Goal: Task Accomplishment & Management: Manage account settings

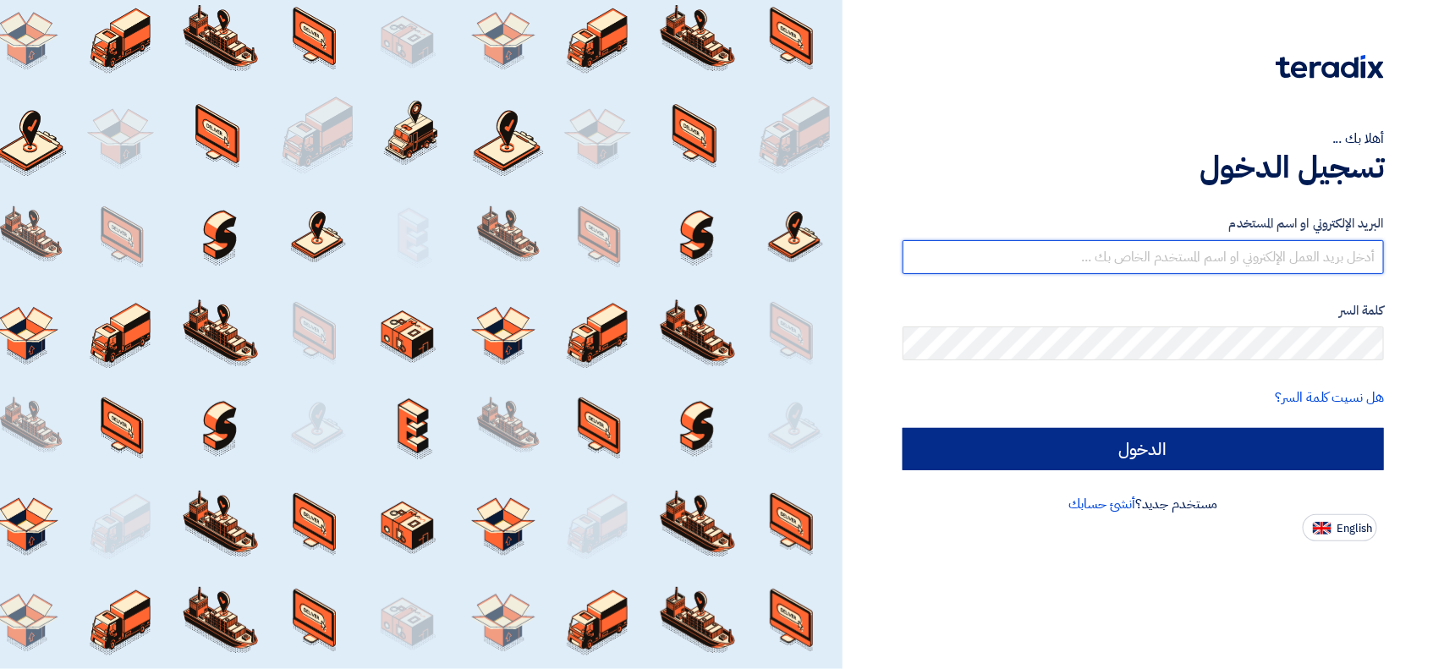
type input "[EMAIL_ADDRESS][DOMAIN_NAME]"
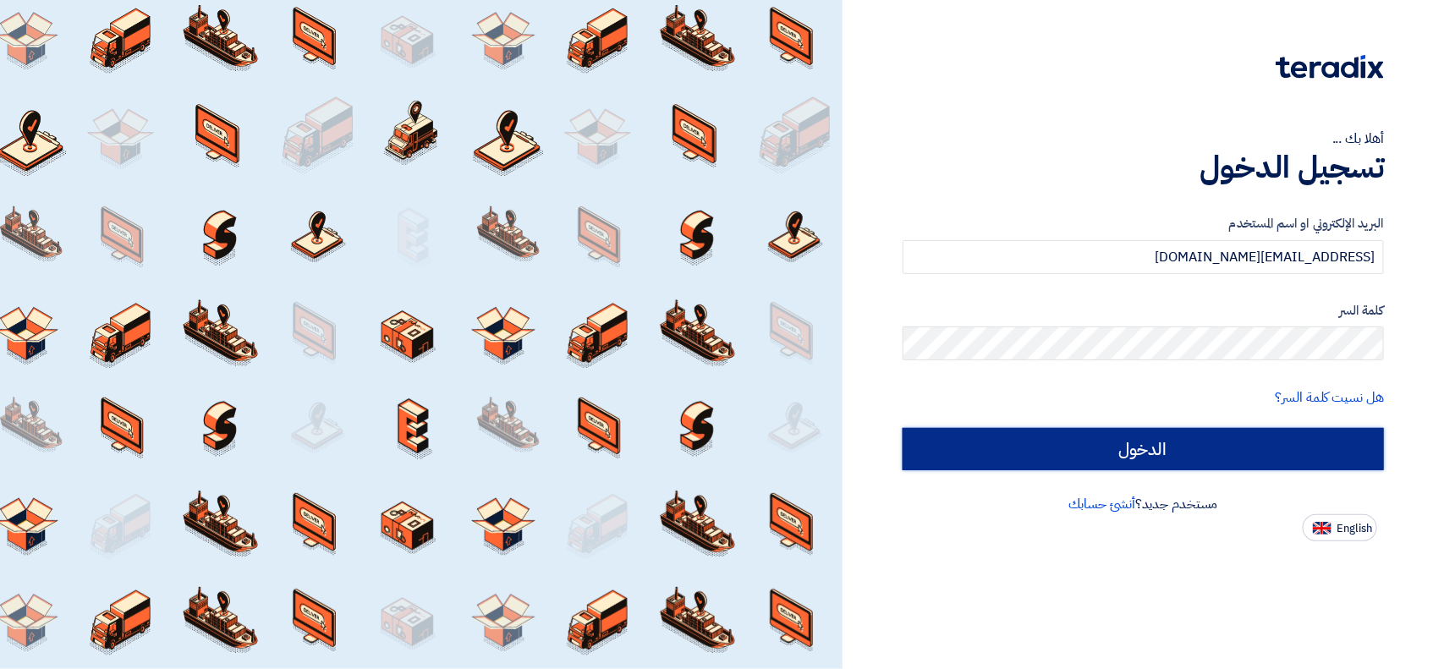
click at [1067, 444] on input "الدخول" at bounding box center [1143, 449] width 481 height 42
type input "Sign in"
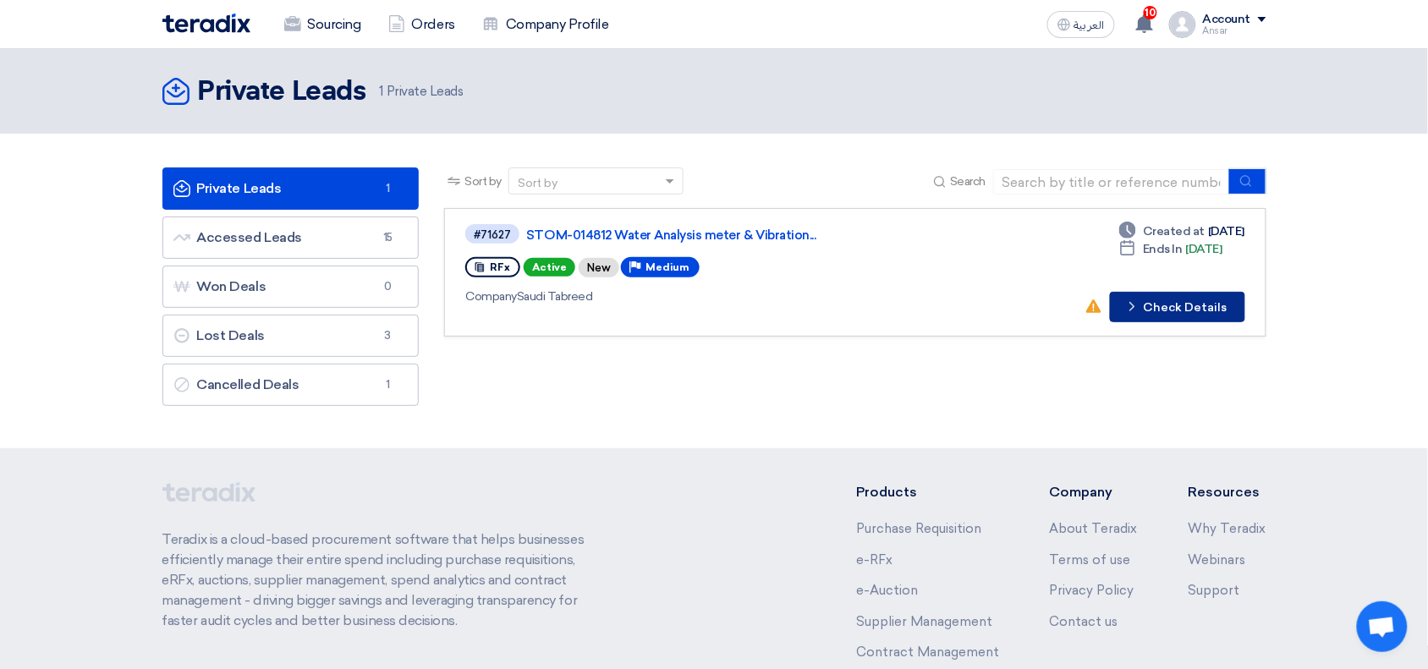
click at [1219, 305] on button "Check details Check Details" at bounding box center [1177, 307] width 135 height 30
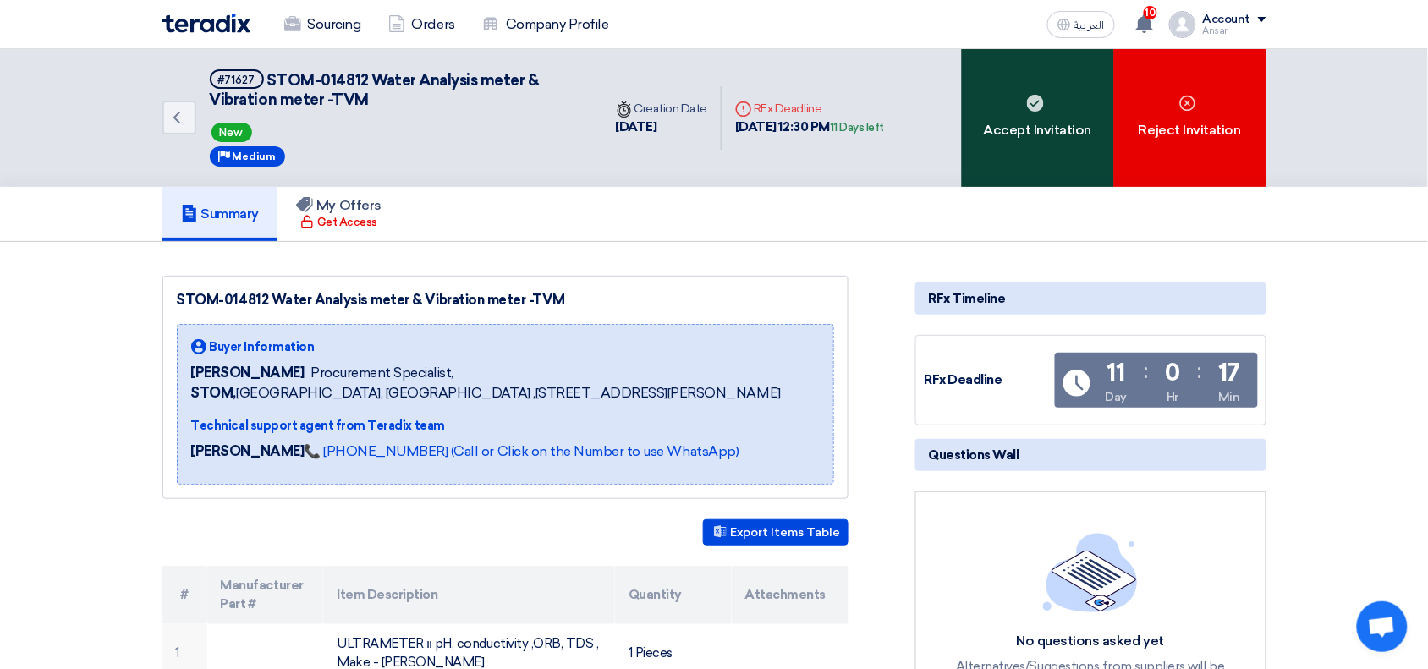
click at [1040, 115] on div "Accept Invitation" at bounding box center [1038, 118] width 152 height 138
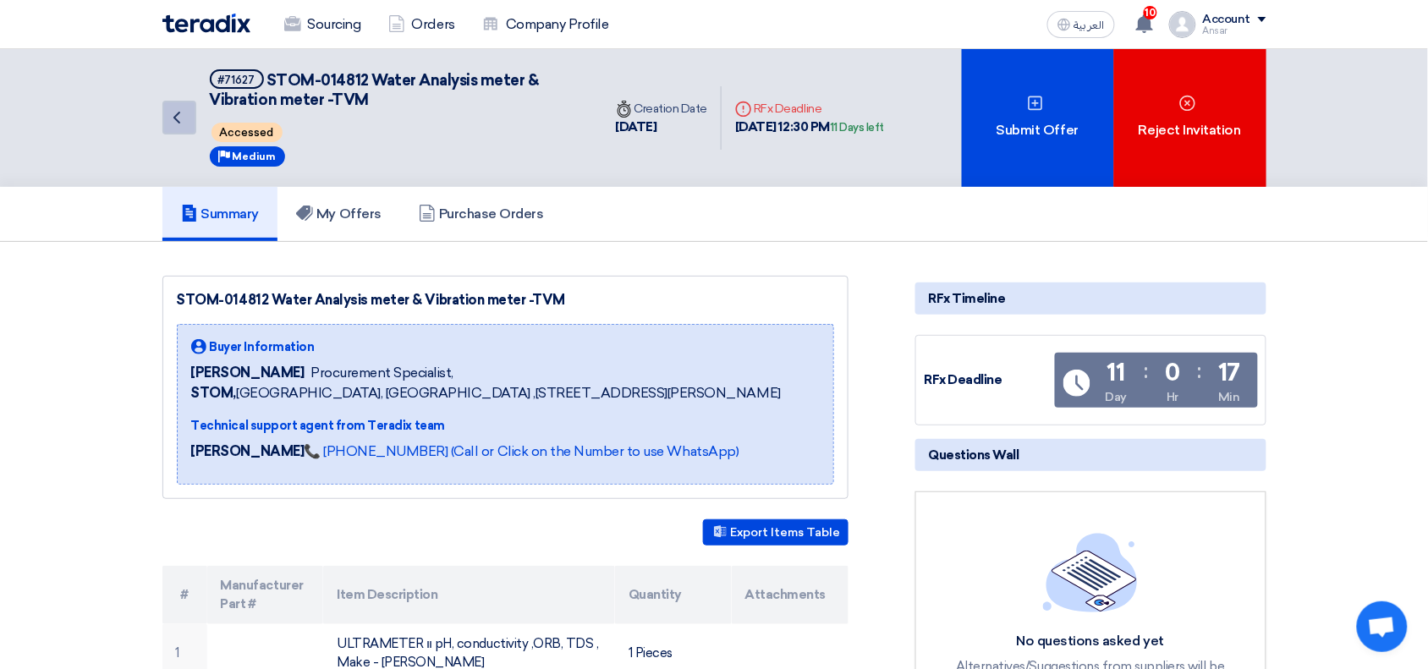
click at [184, 116] on icon "Back" at bounding box center [177, 117] width 20 height 20
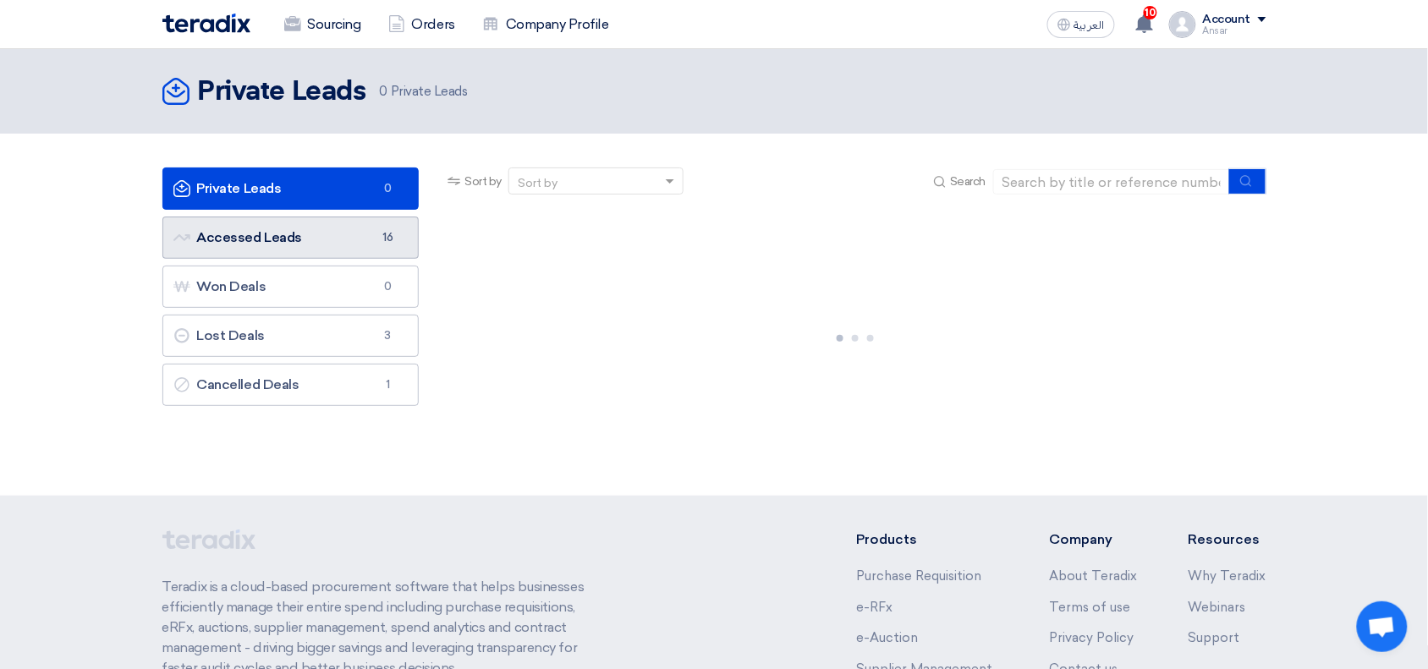
click at [321, 234] on link "Accessed Leads Accessed Leads 16" at bounding box center [290, 238] width 257 height 42
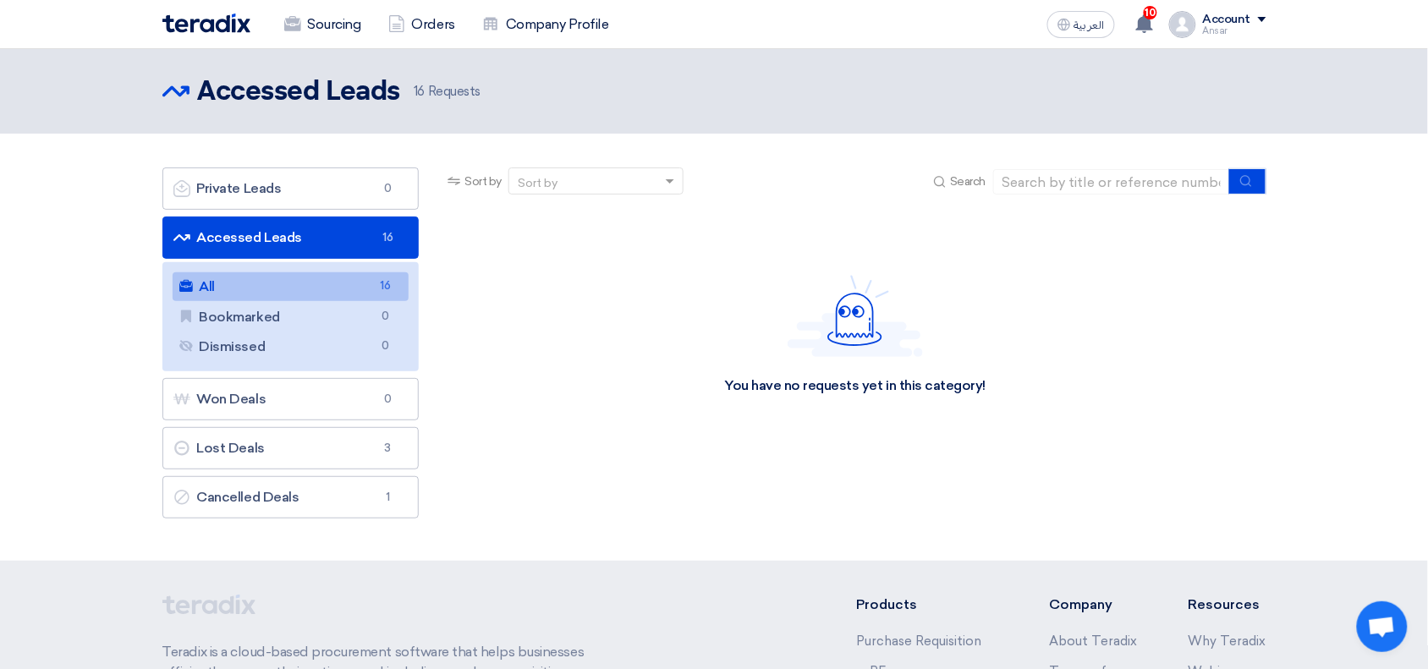
click at [285, 282] on link "All All 16" at bounding box center [291, 286] width 237 height 29
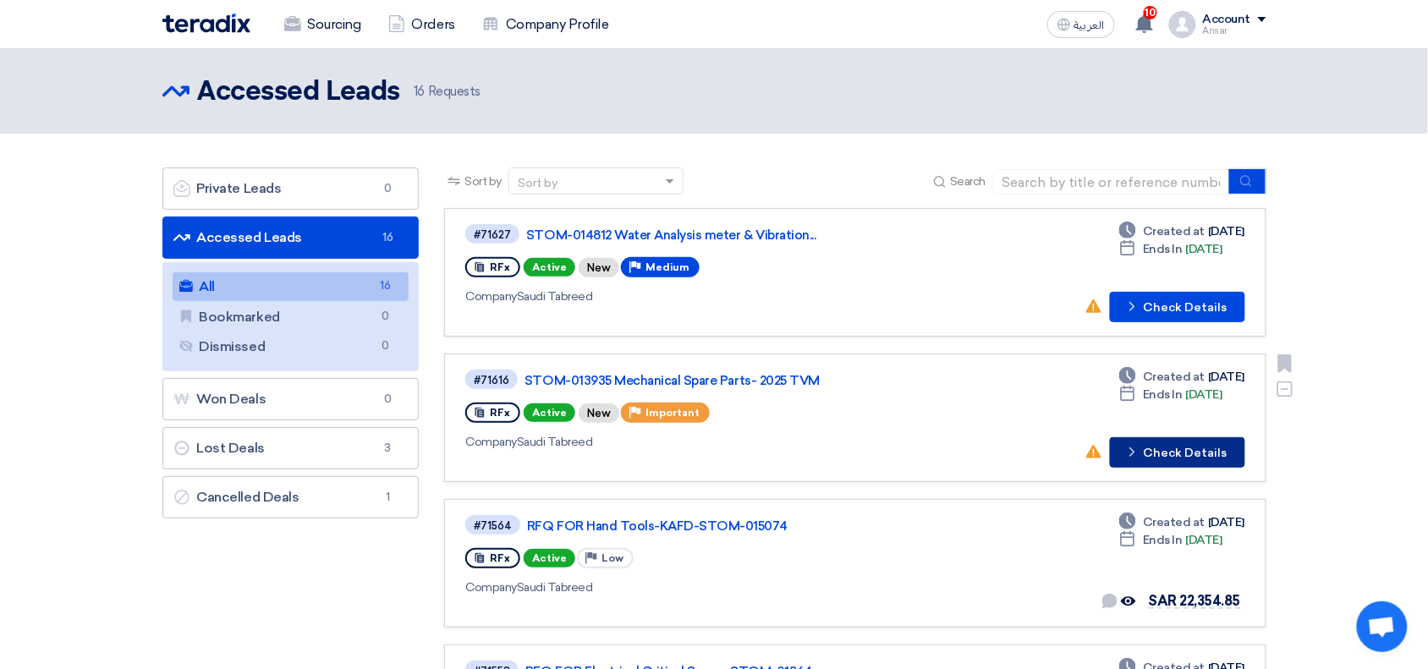
click at [1160, 442] on button "Check details Check Details" at bounding box center [1177, 452] width 135 height 30
